Goal: Information Seeking & Learning: Learn about a topic

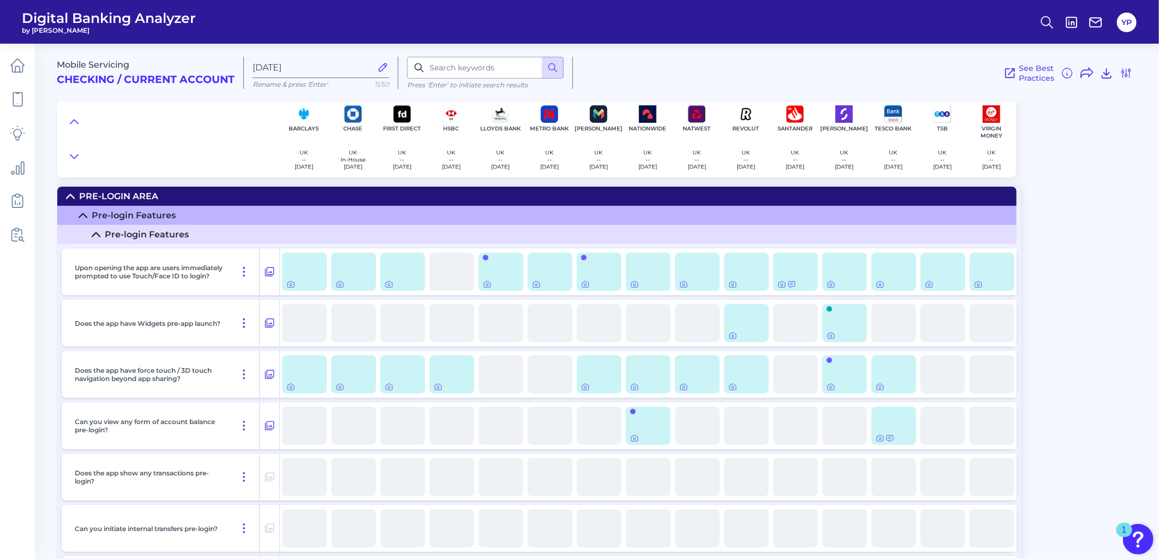
scroll to position [173, 0]
click at [653, 559] on html "Digital Banking Analyzer by Curinos YP Mobile Servicing Checking / Current Acco…" at bounding box center [579, 280] width 1159 height 560
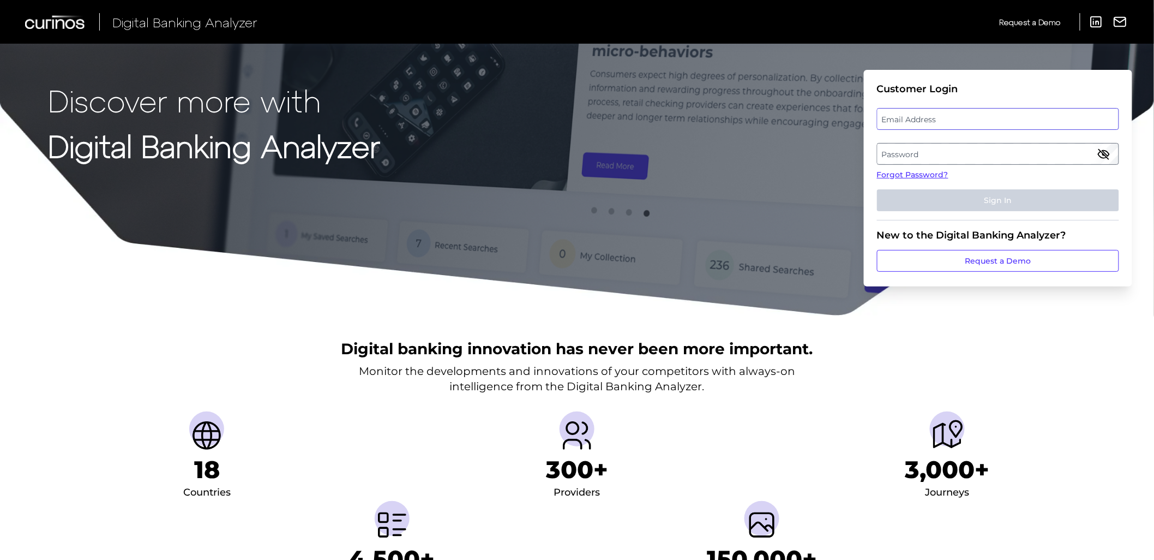
type input "[EMAIL_ADDRESS][DOMAIN_NAME]"
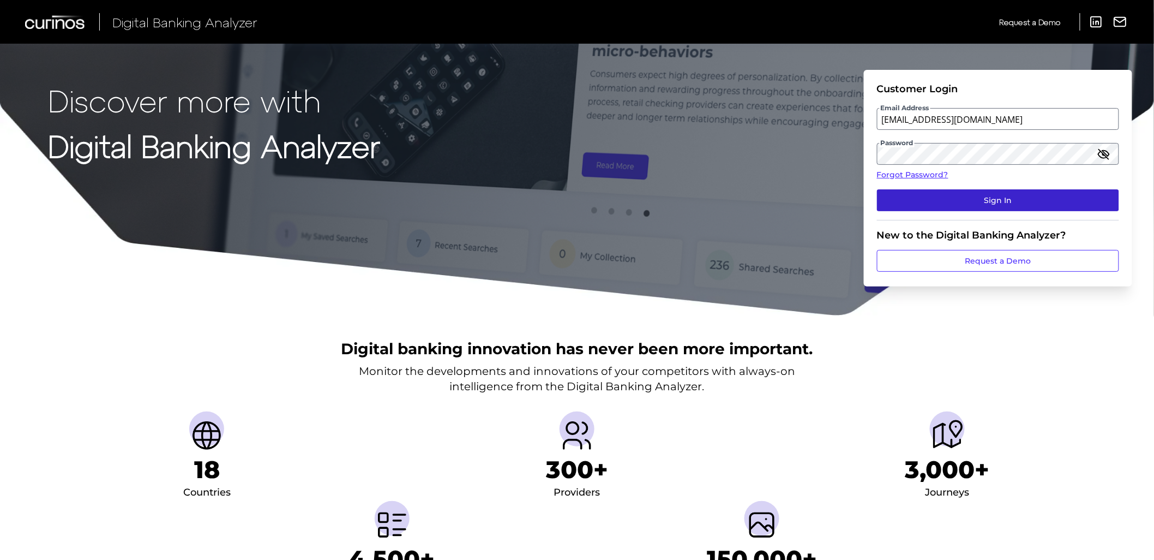
click at [951, 200] on button "Sign In" at bounding box center [998, 200] width 242 height 22
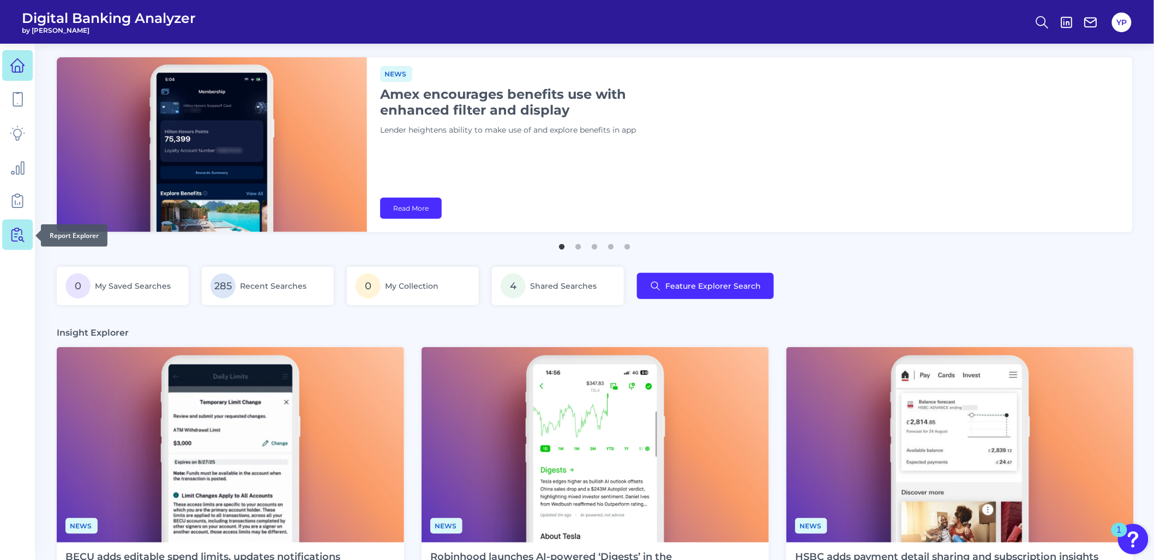
click at [17, 235] on icon at bounding box center [17, 234] width 15 height 15
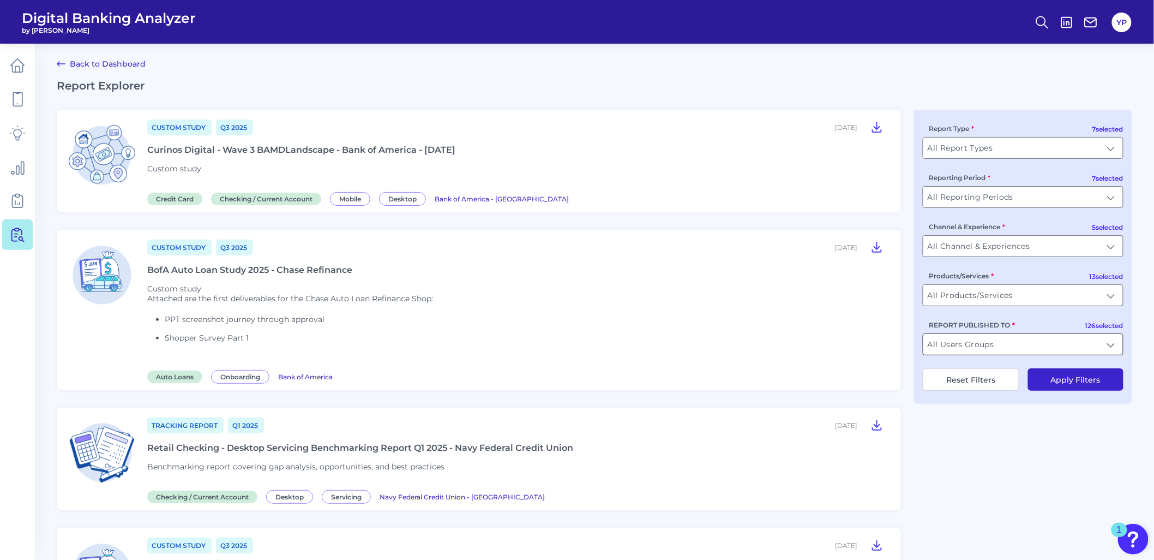
click at [999, 342] on input "All Users Groups" at bounding box center [1023, 344] width 200 height 21
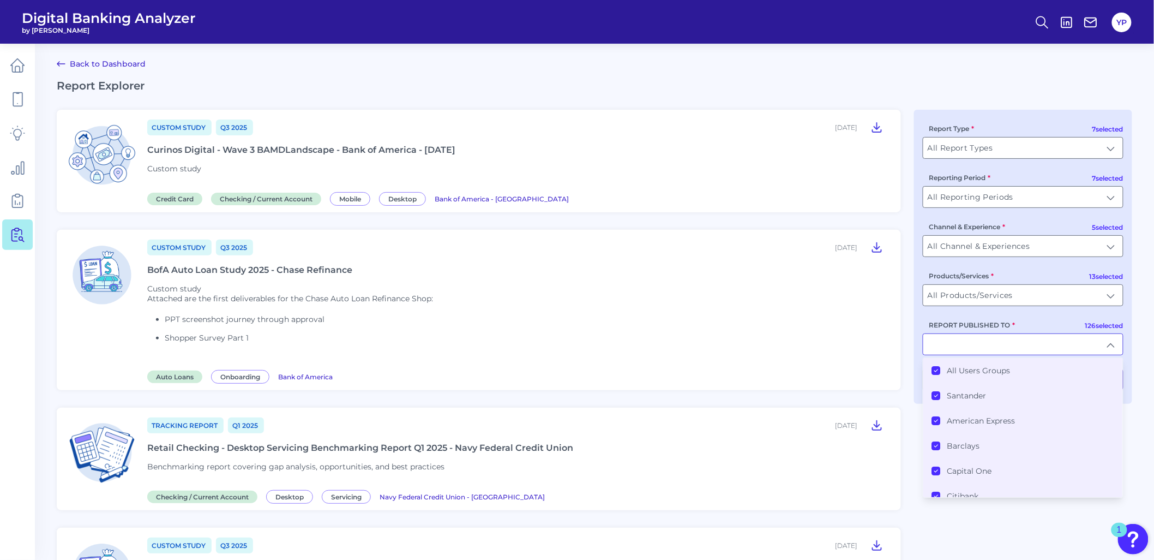
click at [998, 368] on li "All Users Groups" at bounding box center [1023, 370] width 200 height 25
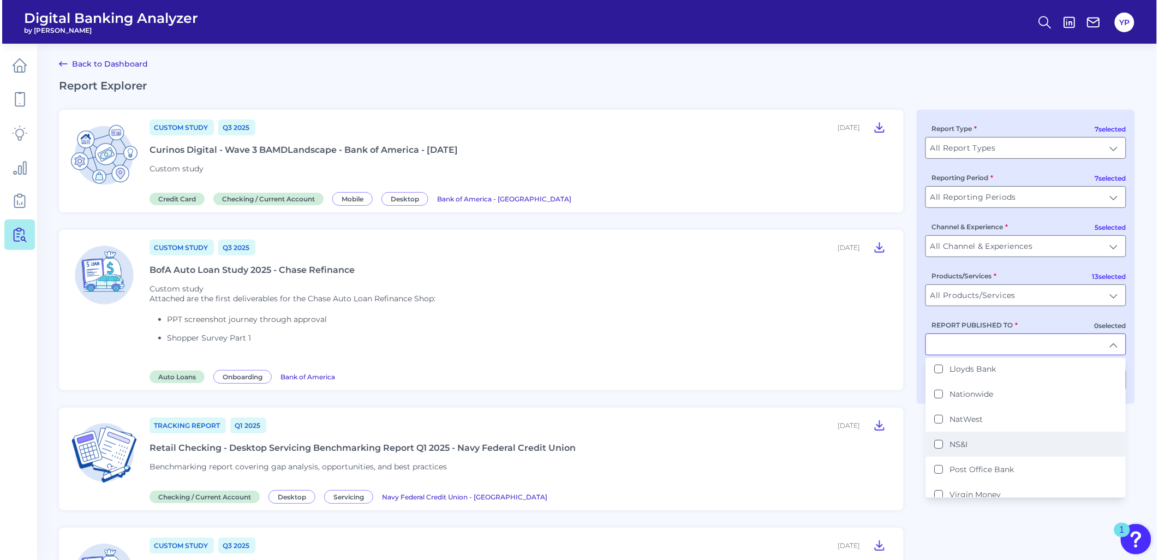
scroll to position [182, 0]
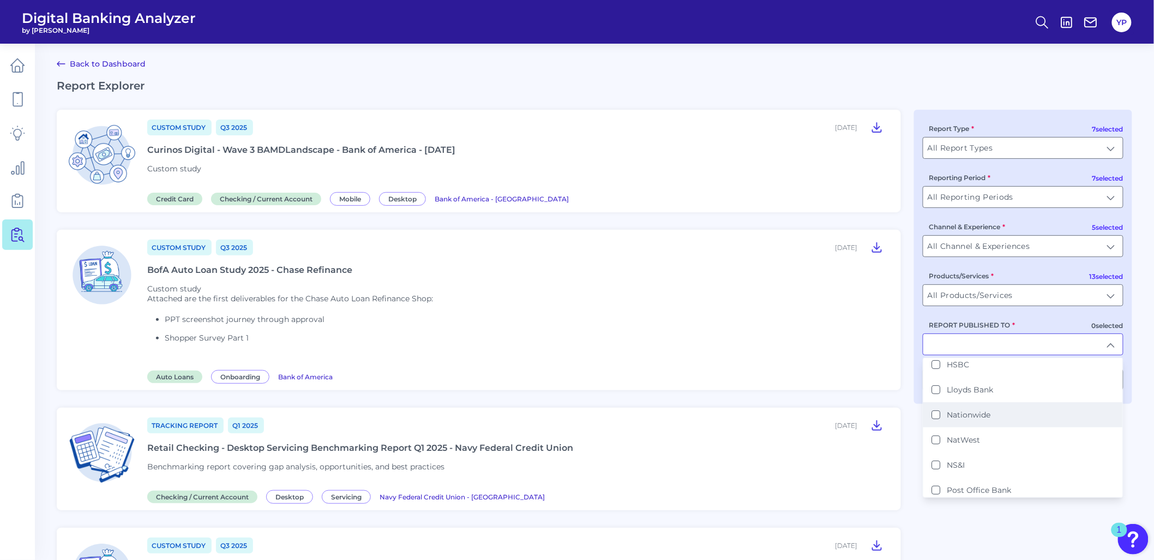
click at [988, 403] on li "Nationwide" at bounding box center [1023, 414] width 200 height 25
type input "Nationwide"
click at [1039, 322] on div "REPORT PUBLISHED TO Nationwide Nationwide All Users Groups Santander American E…" at bounding box center [1023, 337] width 201 height 36
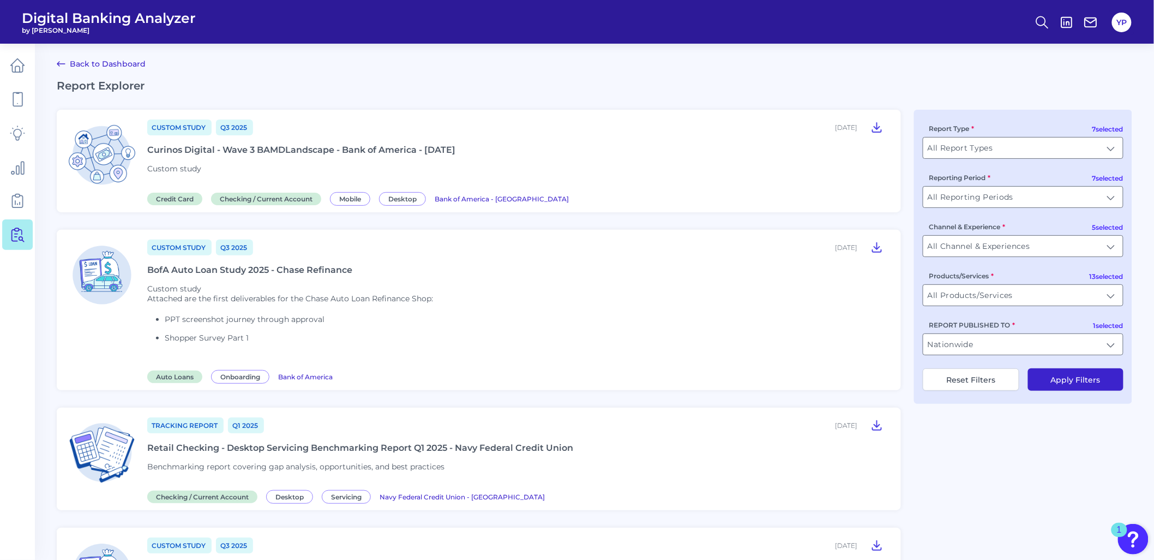
click at [1071, 377] on button "Apply Filters" at bounding box center [1075, 379] width 95 height 22
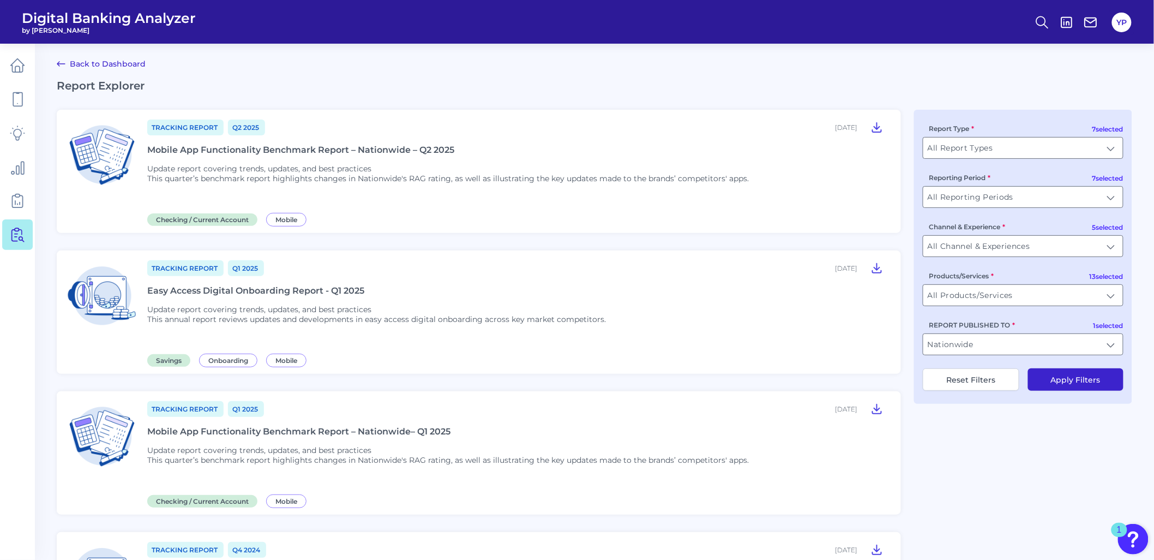
click at [269, 147] on div "Mobile App Functionality Benchmark Report – Nationwide – Q2 2025" at bounding box center [300, 150] width 307 height 10
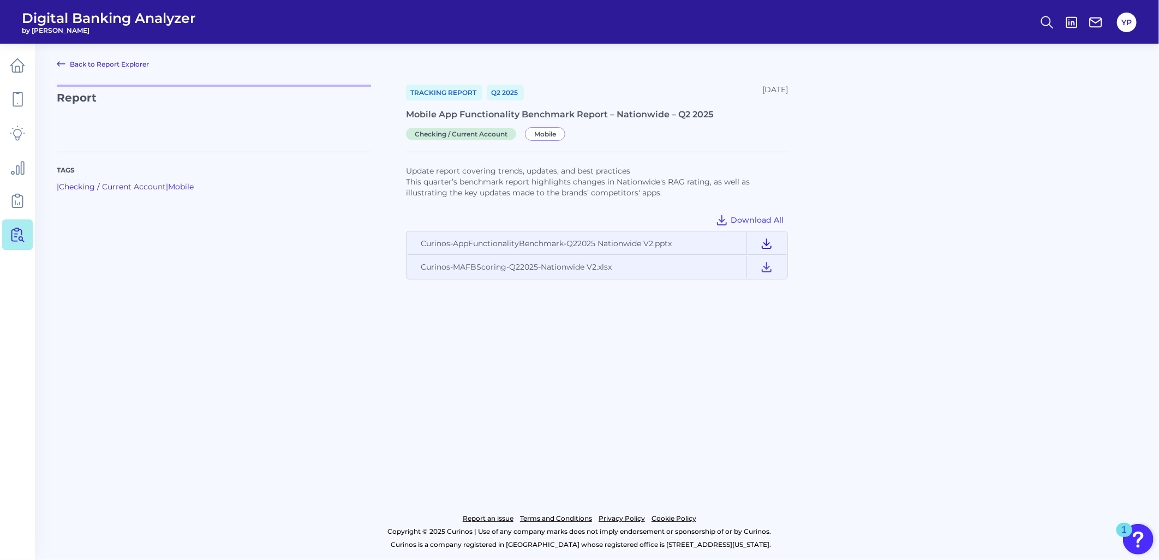
click at [766, 242] on icon at bounding box center [766, 243] width 13 height 13
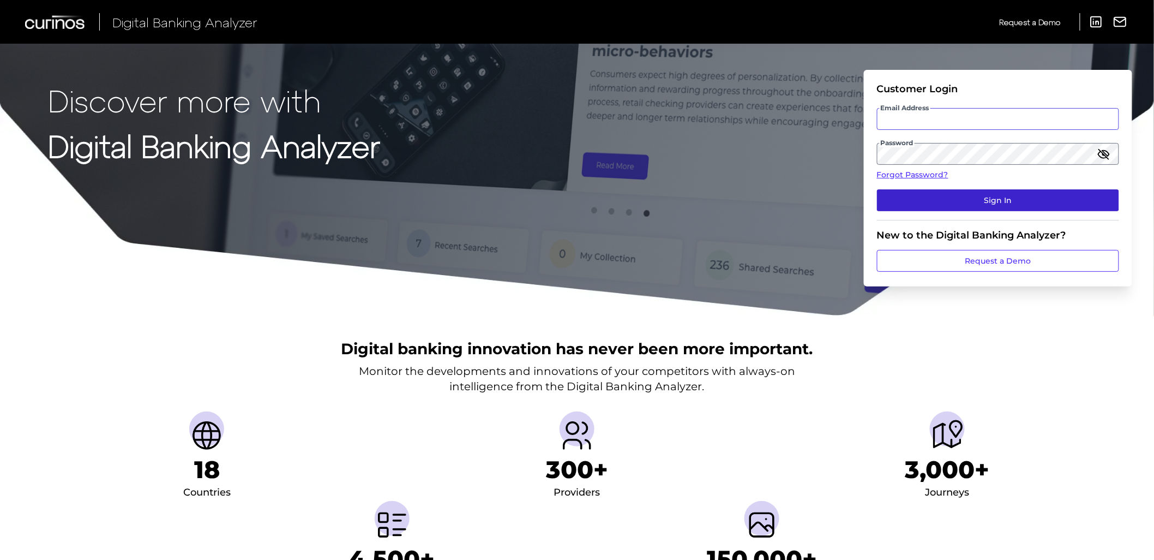
type input "[EMAIL_ADDRESS][DOMAIN_NAME]"
click at [913, 193] on button "Sign In" at bounding box center [998, 200] width 242 height 22
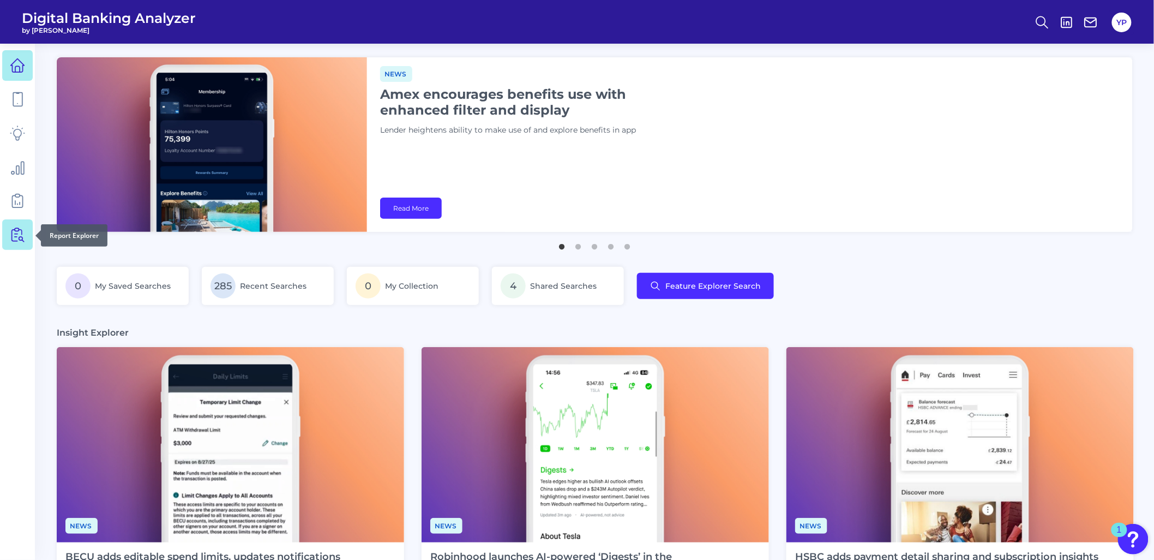
click at [15, 237] on icon at bounding box center [19, 235] width 9 height 14
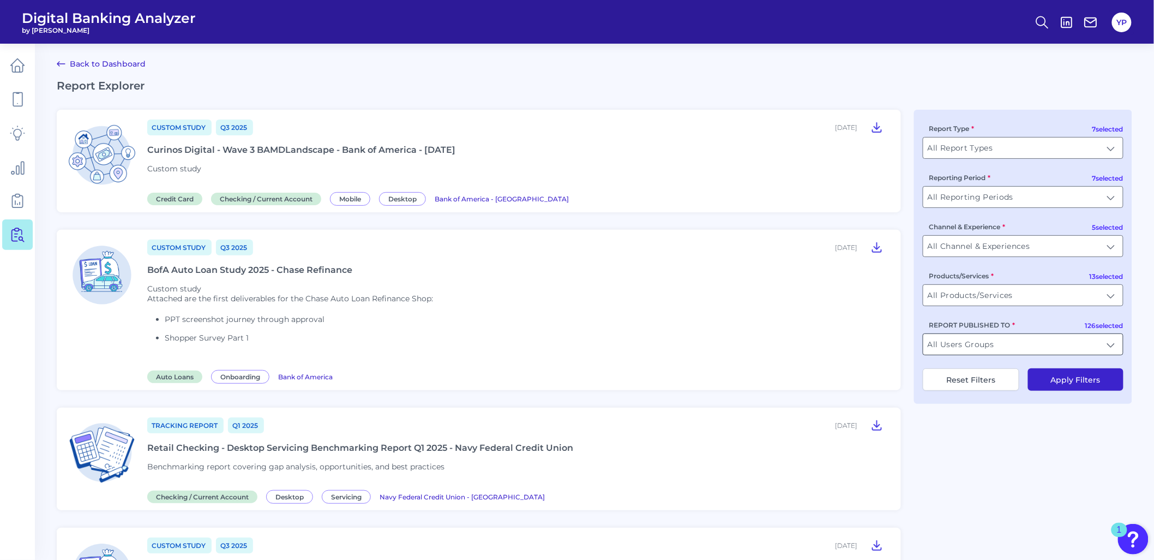
click at [980, 352] on input "All Users Groups" at bounding box center [1023, 344] width 200 height 21
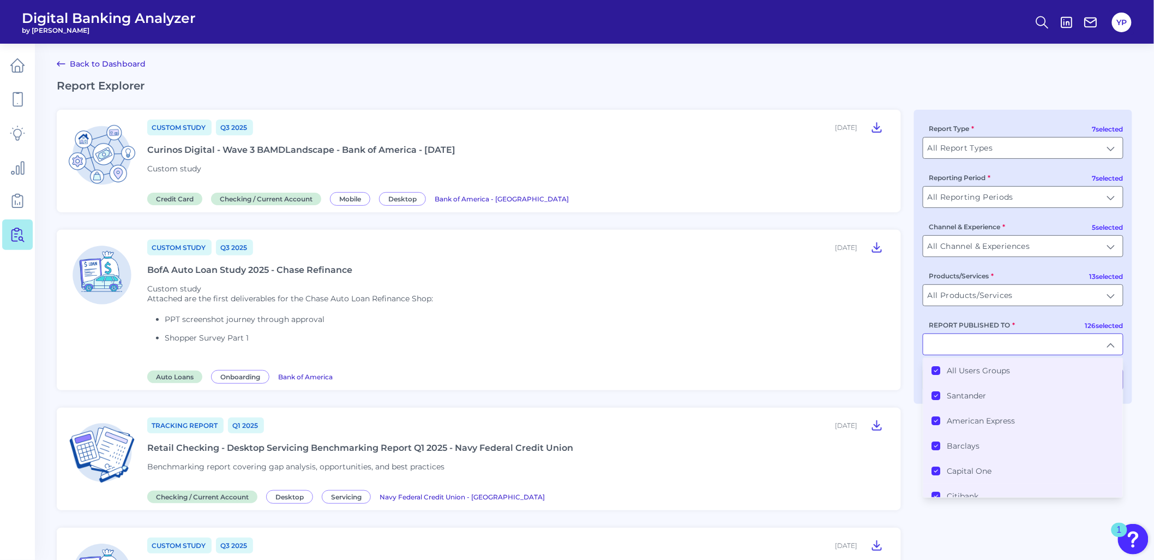
click at [982, 375] on label "All Users Groups" at bounding box center [978, 370] width 63 height 10
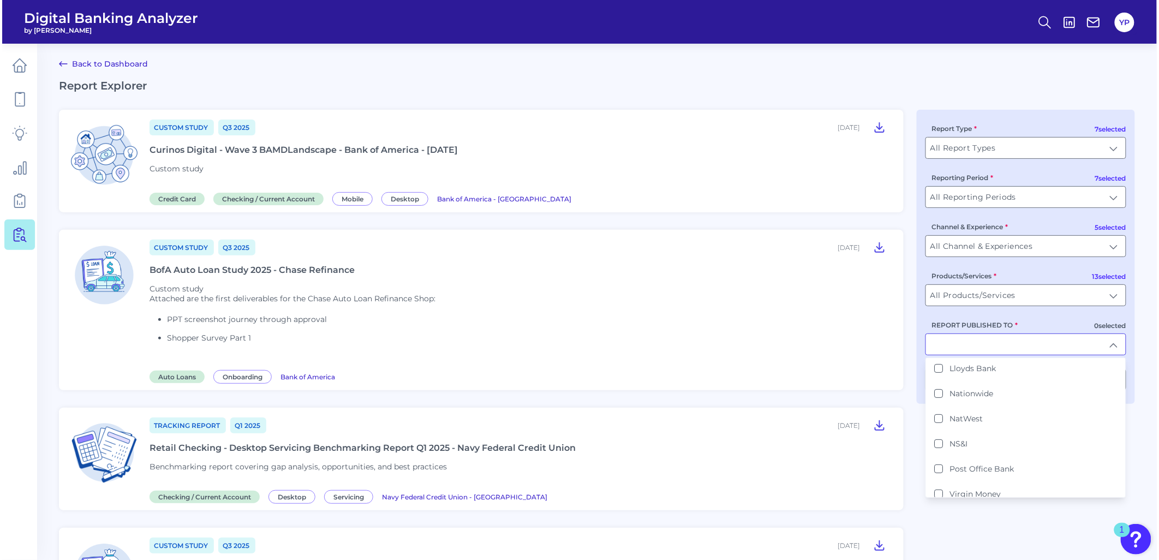
scroll to position [182, 0]
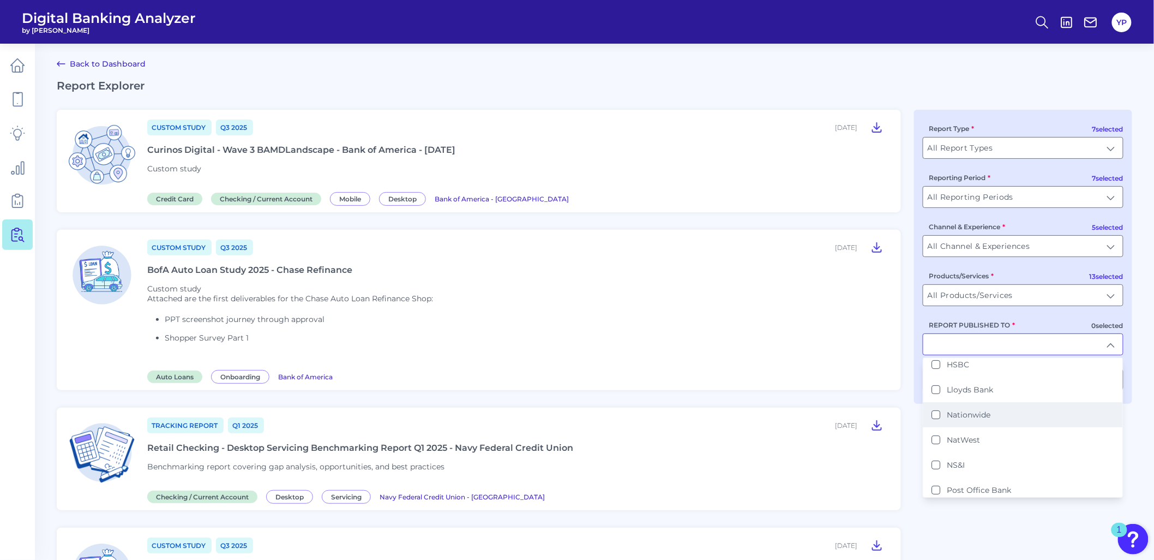
click at [983, 410] on label "Nationwide" at bounding box center [969, 415] width 44 height 10
type input "Nationwide"
click at [1038, 325] on div "REPORT PUBLISHED TO Nationwide Nationwide All Users Groups Santander American E…" at bounding box center [1023, 337] width 201 height 36
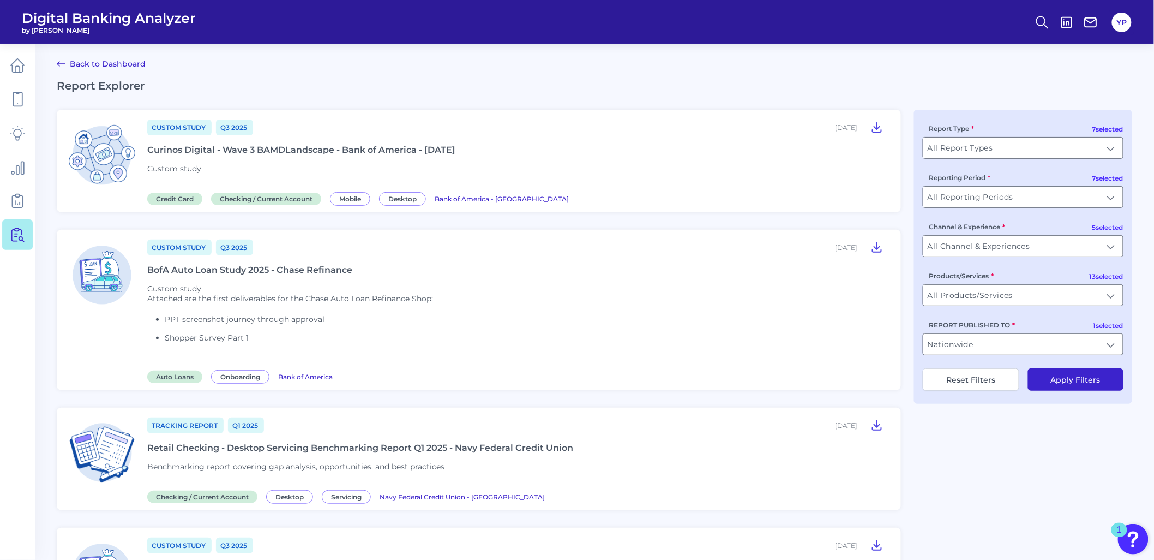
click at [1078, 391] on button "Apply Filters" at bounding box center [1075, 379] width 95 height 22
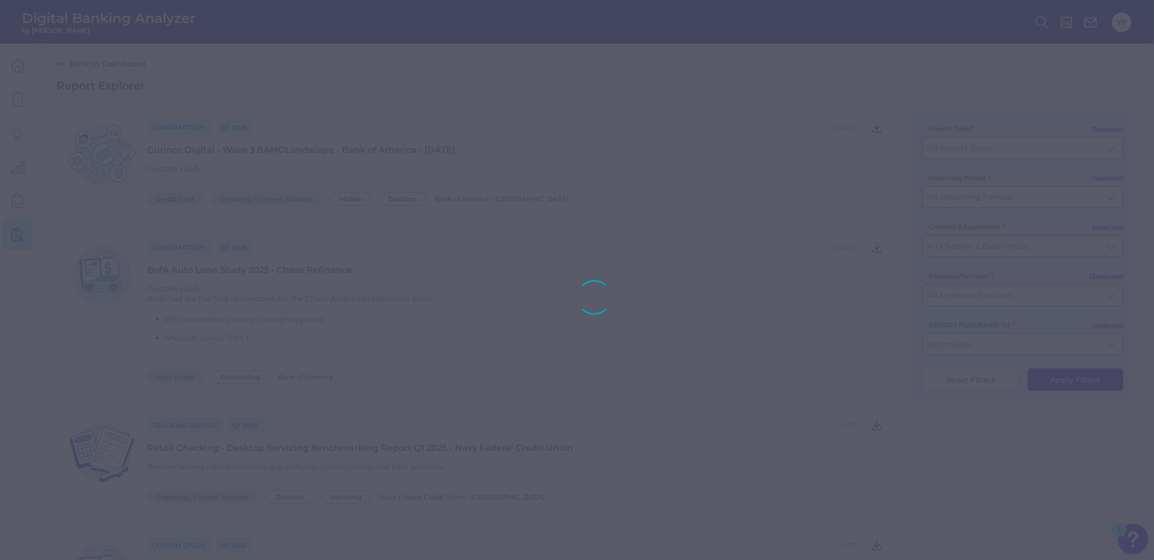
click at [1076, 385] on div at bounding box center [577, 280] width 1154 height 560
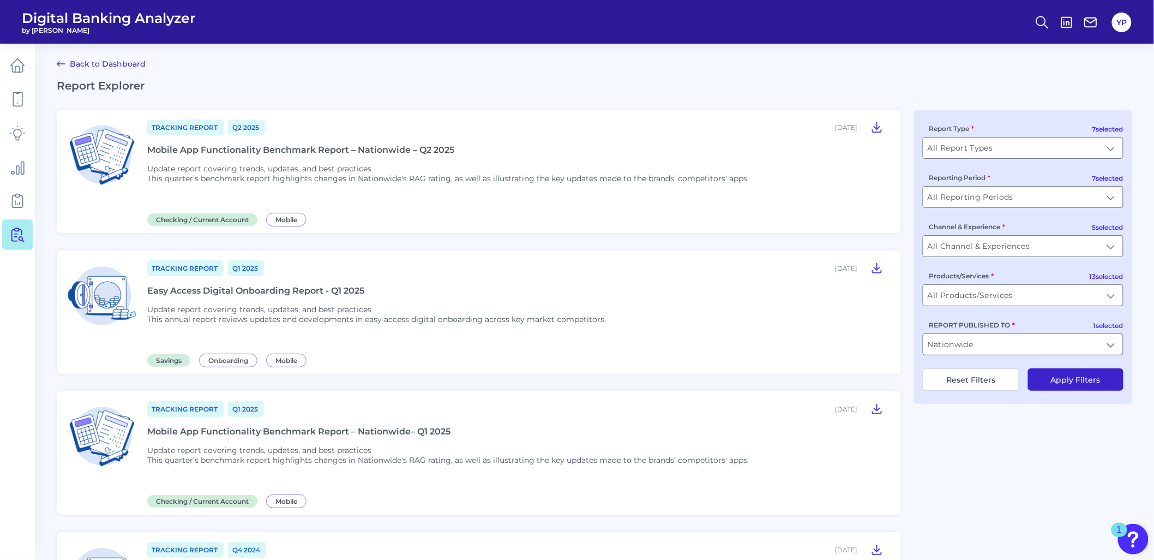
click at [302, 159] on div "Tracking Report Q2 2025 July 02, 2025 Mobile App Functionality Benchmark Report…" at bounding box center [517, 171] width 741 height 106
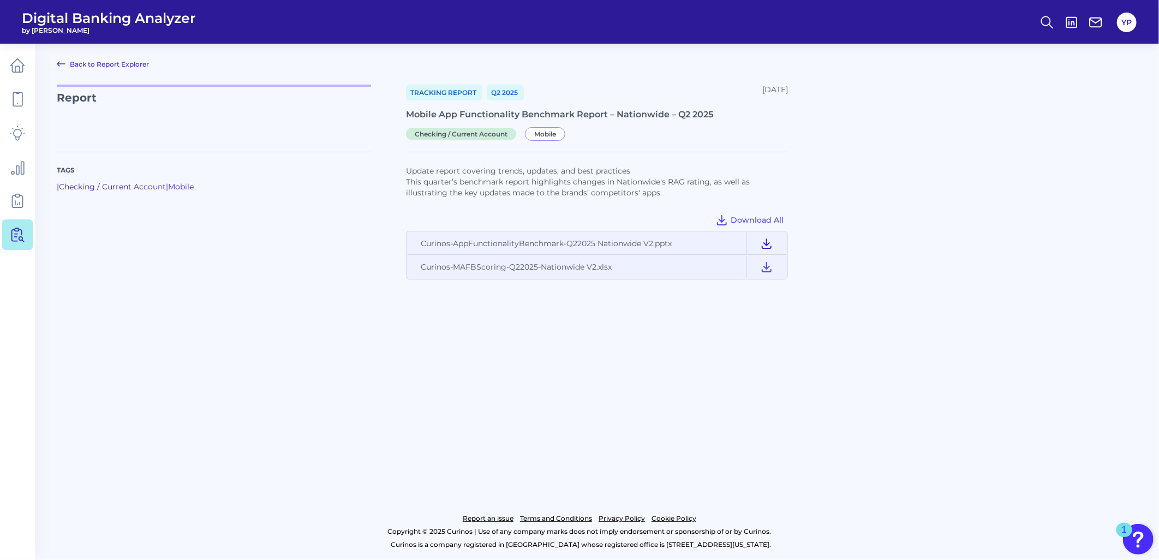
click at [770, 243] on icon at bounding box center [766, 243] width 9 height 9
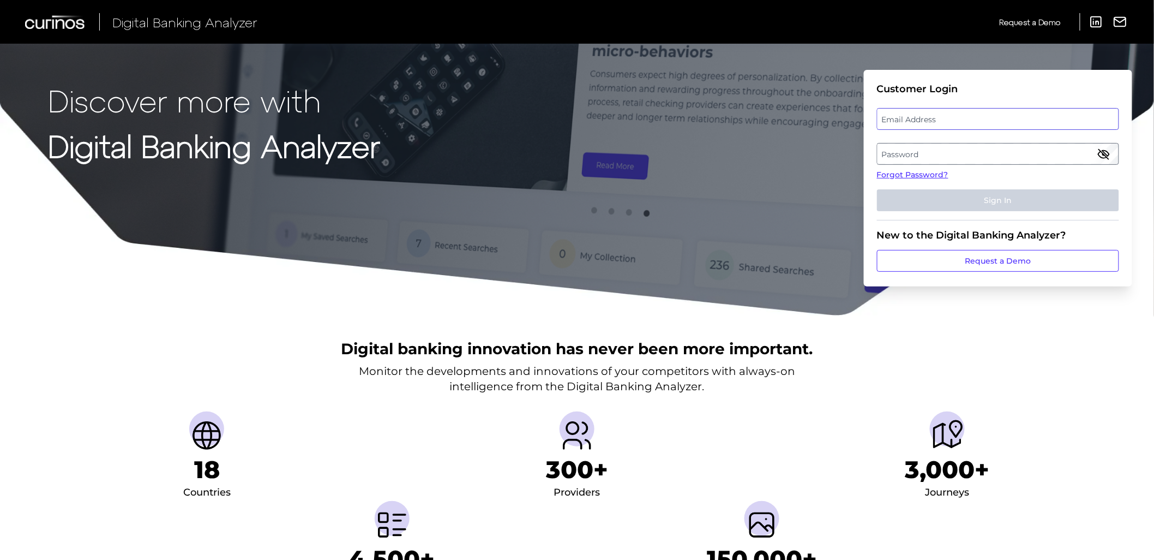
type input "[EMAIL_ADDRESS][DOMAIN_NAME]"
click at [974, 202] on button "Sign In" at bounding box center [998, 200] width 242 height 22
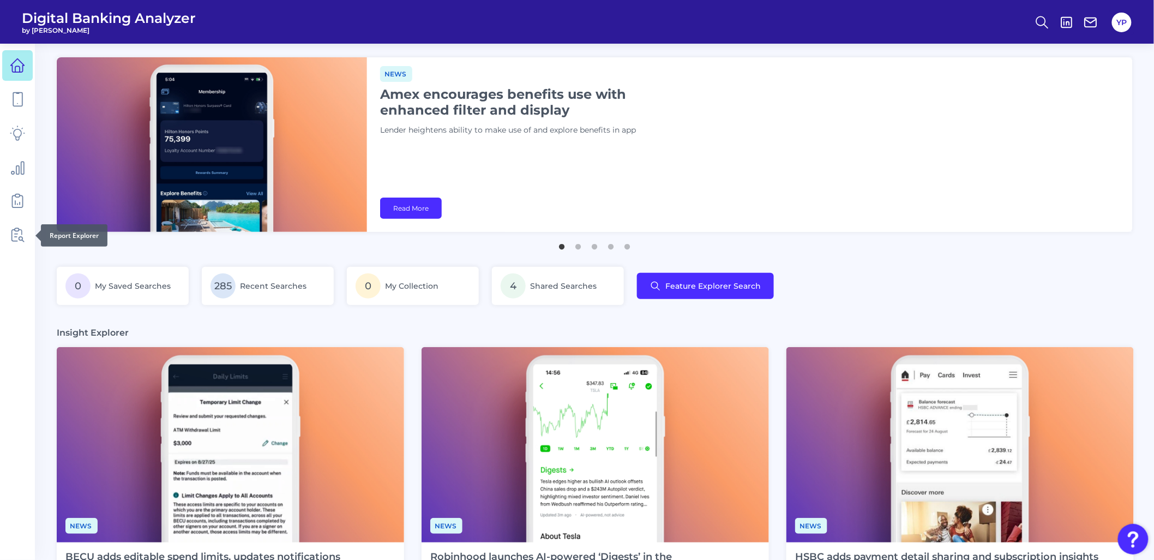
click at [32, 239] on div at bounding box center [35, 235] width 11 height 11
click at [26, 238] on link at bounding box center [17, 234] width 31 height 31
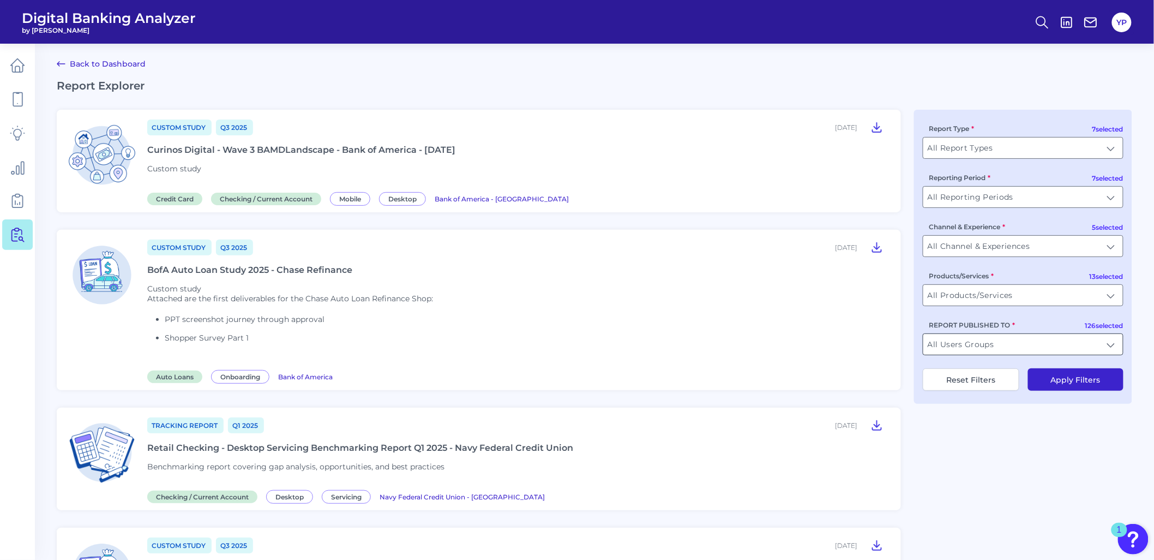
click at [973, 346] on input "All Users Groups" at bounding box center [1023, 344] width 200 height 21
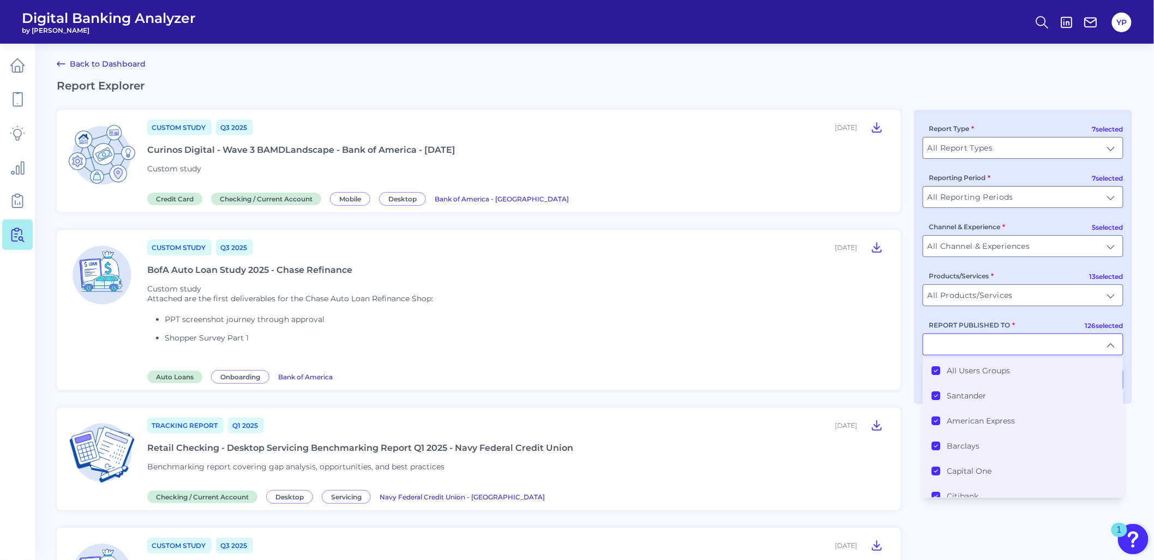
click at [975, 373] on label "All Users Groups" at bounding box center [978, 370] width 63 height 10
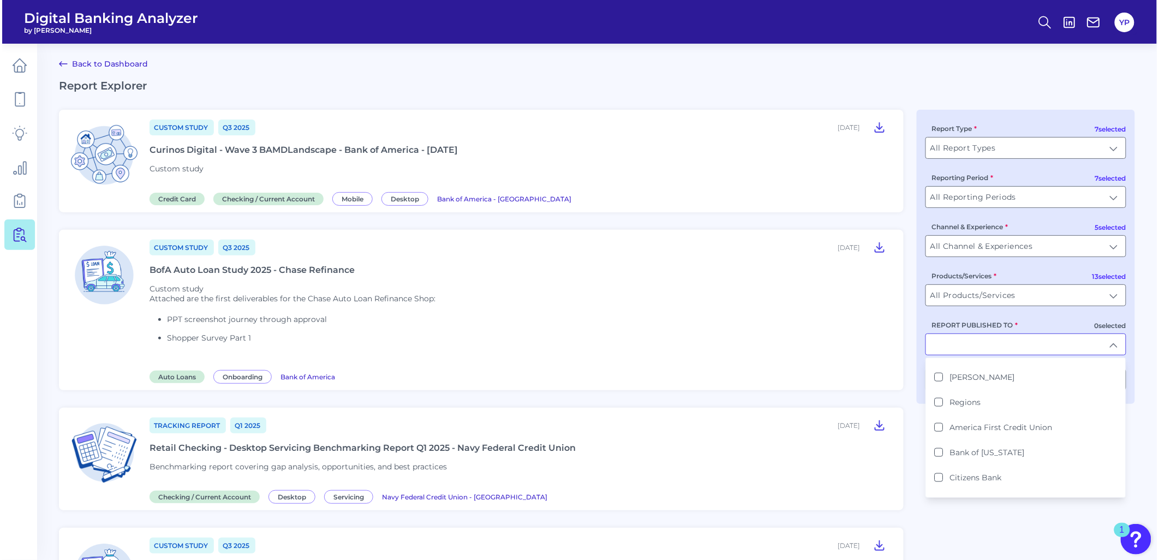
scroll to position [545, 0]
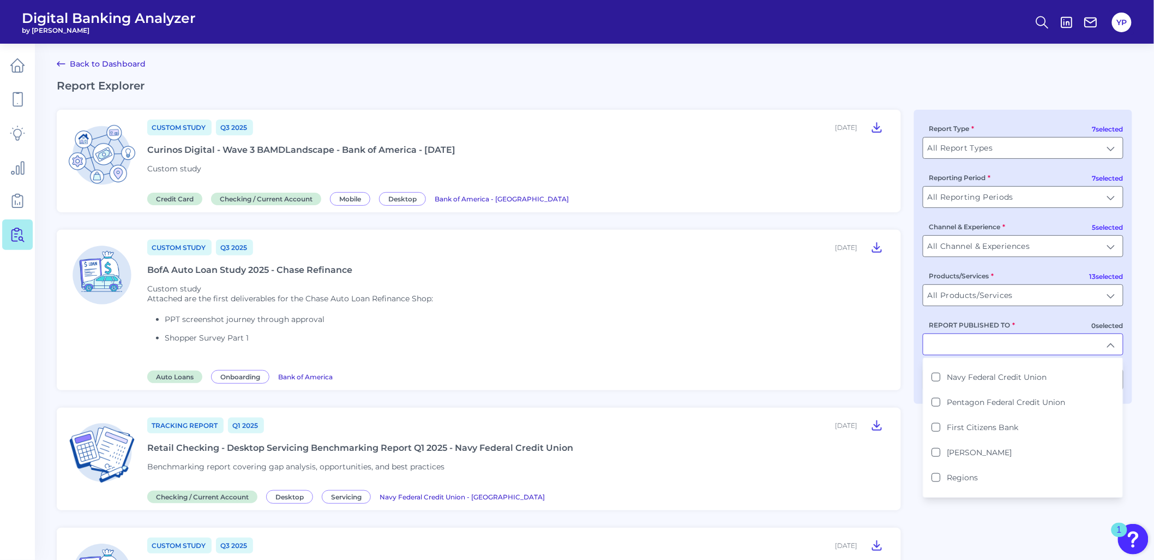
click at [974, 353] on input "REPORT PUBLISHED TO" at bounding box center [1023, 344] width 200 height 21
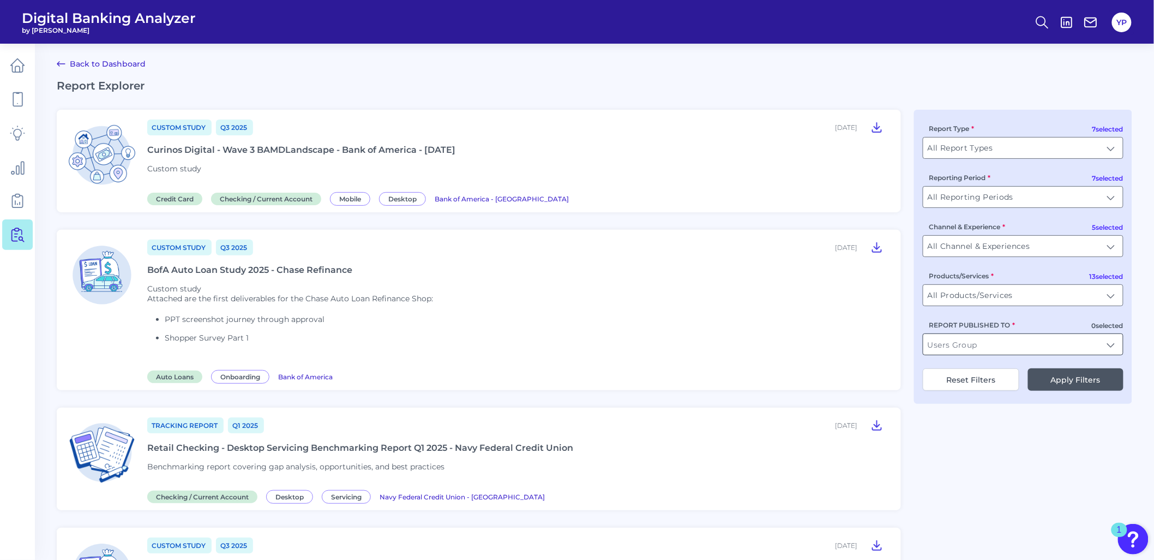
click at [974, 353] on input "REPORT PUBLISHED TO" at bounding box center [1023, 344] width 200 height 21
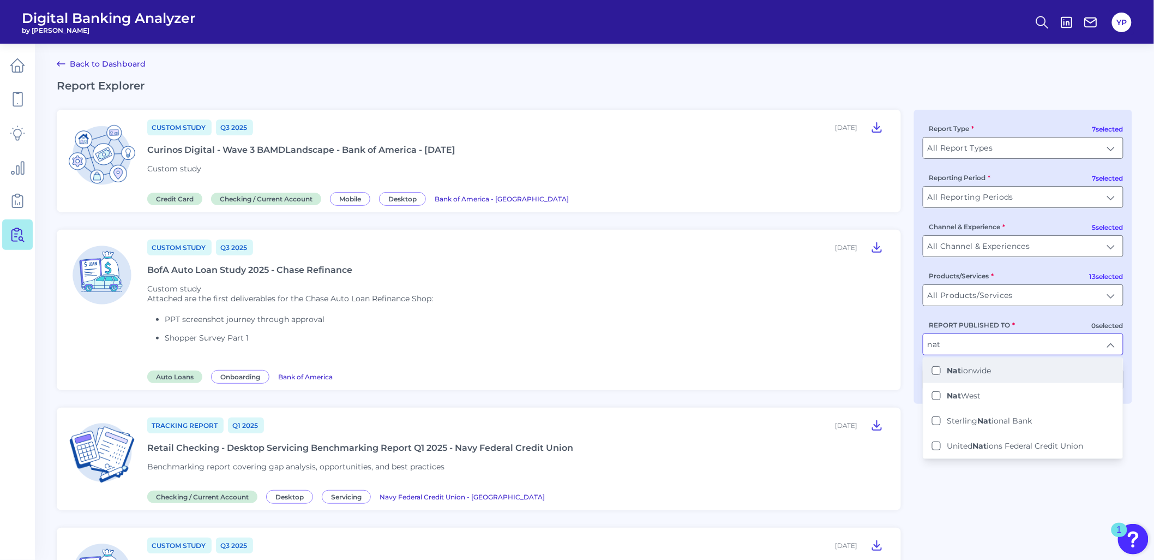
click at [1006, 374] on li "Nat ionwide" at bounding box center [1023, 370] width 200 height 25
type input "Nationwide"
click at [1033, 327] on div "REPORT PUBLISHED TO Nationwide Nationwide Nat ionwide [PERSON_NAME] Sterling Na…" at bounding box center [1023, 337] width 201 height 36
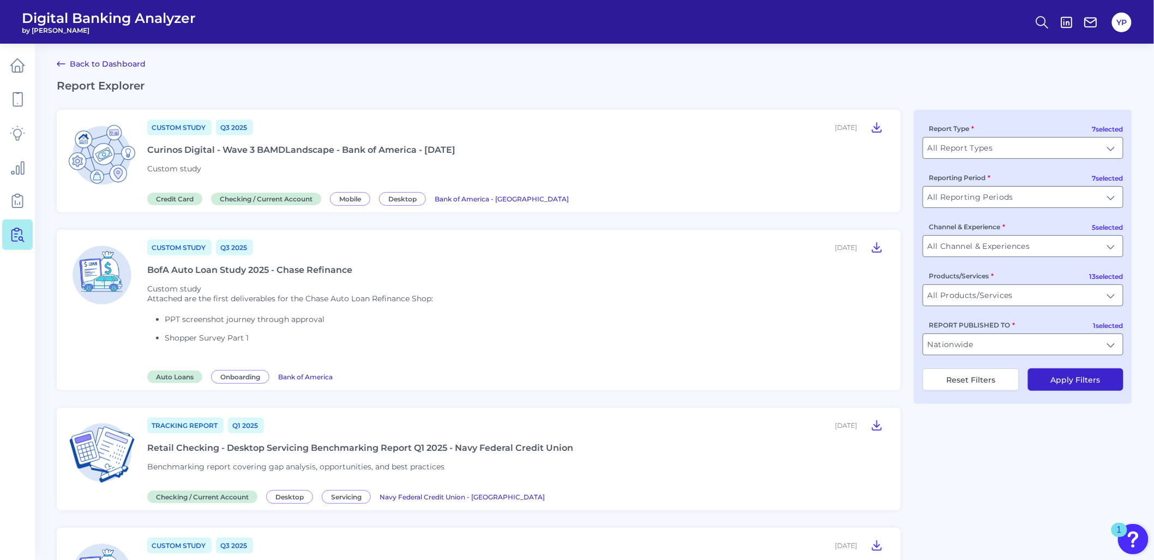
click at [1061, 384] on button "Apply Filters" at bounding box center [1075, 379] width 95 height 22
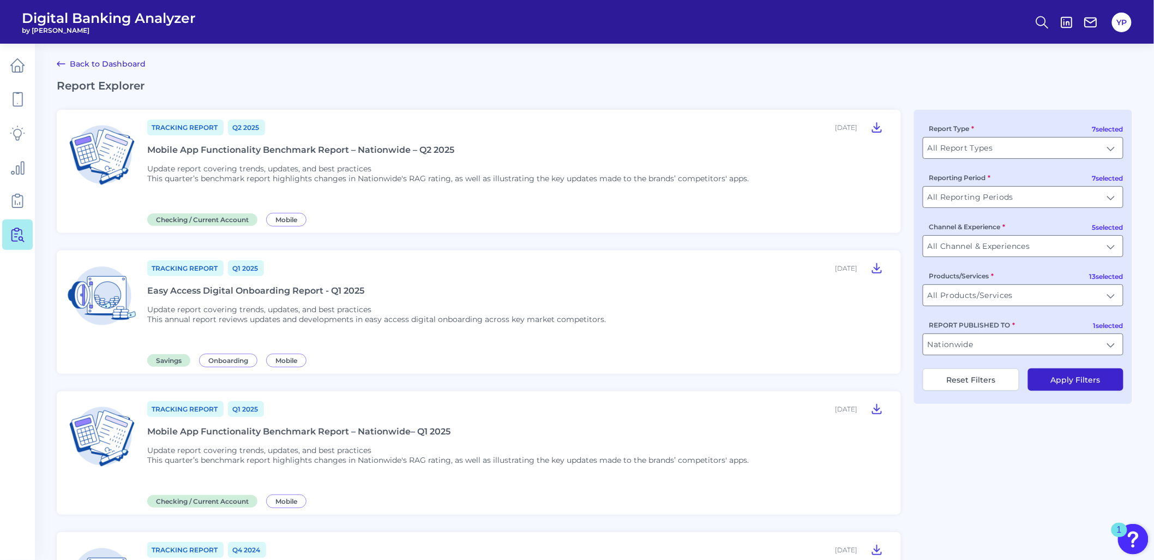
click at [426, 150] on div "Mobile App Functionality Benchmark Report – Nationwide – Q2 2025" at bounding box center [300, 150] width 307 height 10
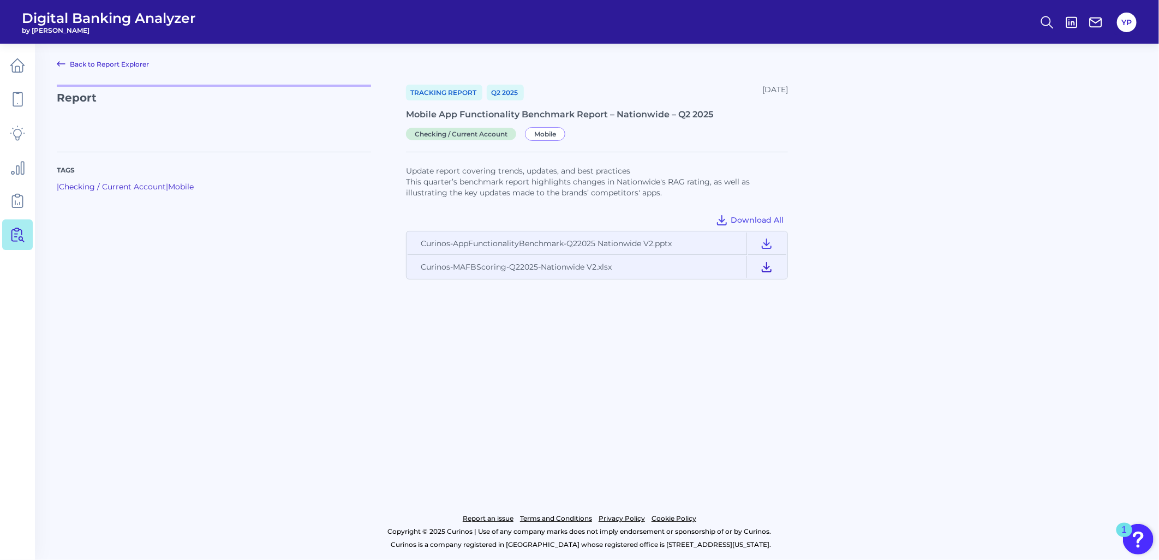
click at [761, 268] on icon at bounding box center [766, 266] width 13 height 13
